Goal: Navigation & Orientation: Find specific page/section

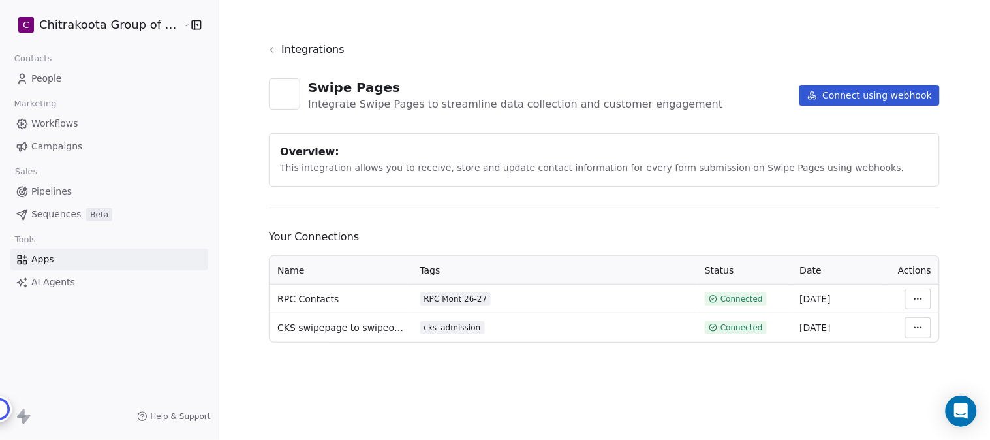
click at [271, 53] on icon at bounding box center [274, 50] width 10 height 10
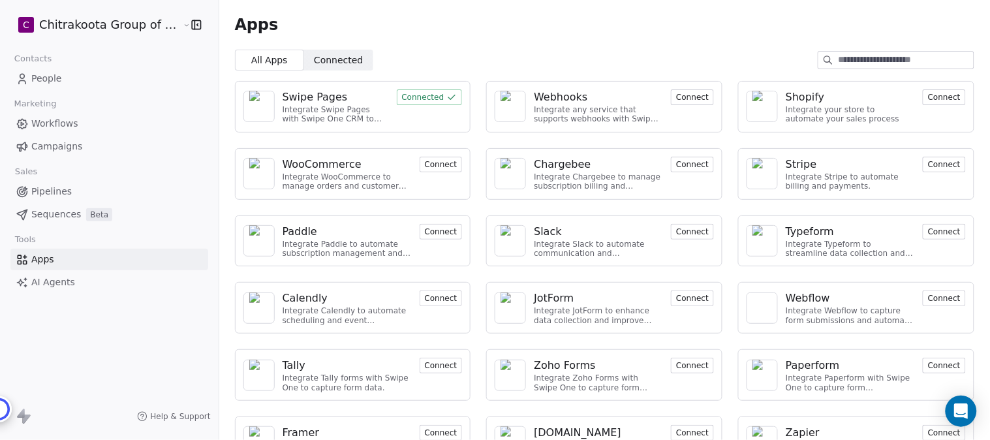
click at [44, 76] on span "People" at bounding box center [46, 79] width 31 height 14
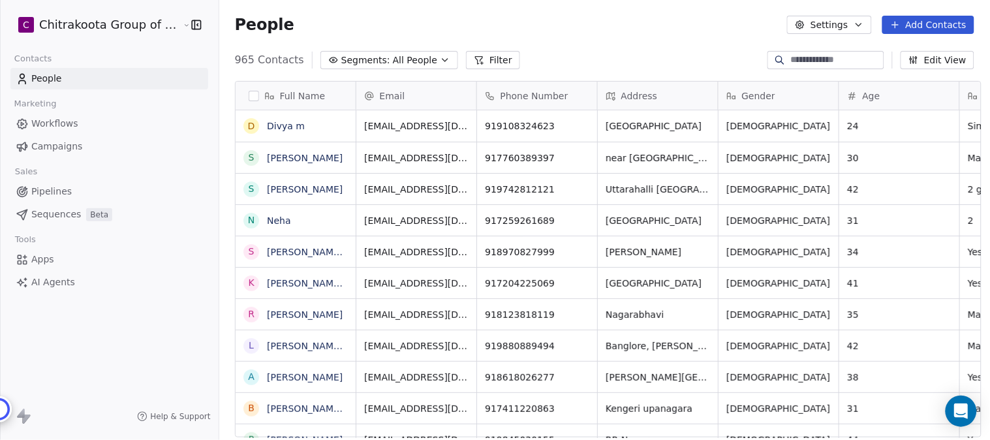
scroll to position [376, 767]
click at [440, 60] on icon "button" at bounding box center [445, 60] width 10 height 10
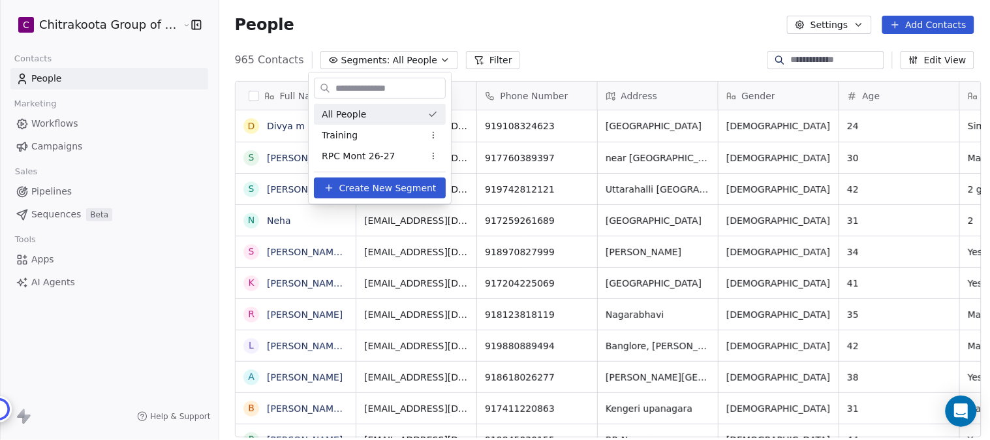
click at [425, 61] on html "C Chitrakoota Group of Institutions Contacts People Marketing Workflows Campaig…" at bounding box center [495, 220] width 990 height 440
click at [440, 61] on icon "button" at bounding box center [445, 60] width 10 height 10
click at [405, 60] on html "C Chitrakoota Group of Institutions Contacts People Marketing Workflows Campaig…" at bounding box center [495, 220] width 990 height 440
click at [353, 159] on span "RPC Mont 26-27" at bounding box center [359, 156] width 74 height 14
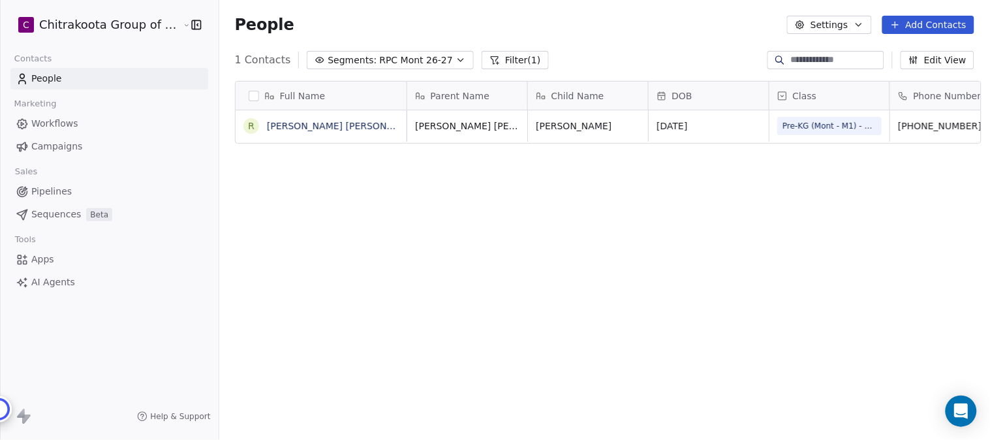
scroll to position [12, 11]
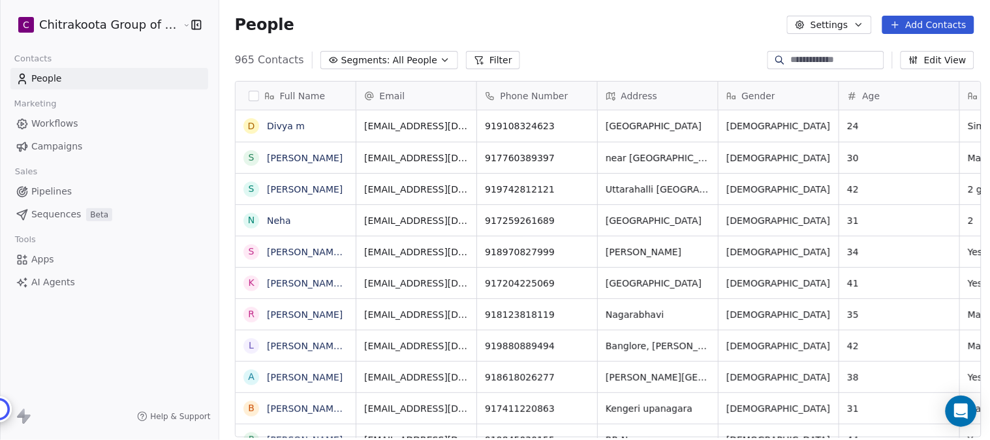
scroll to position [376, 767]
click at [443, 59] on icon "button" at bounding box center [445, 60] width 5 height 3
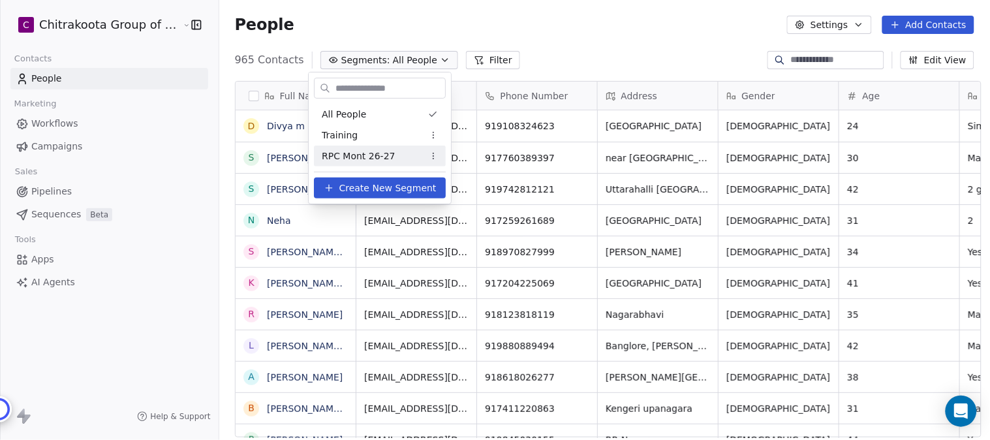
click at [362, 155] on span "RPC Mont 26-27" at bounding box center [359, 156] width 74 height 14
